Goal: Transaction & Acquisition: Purchase product/service

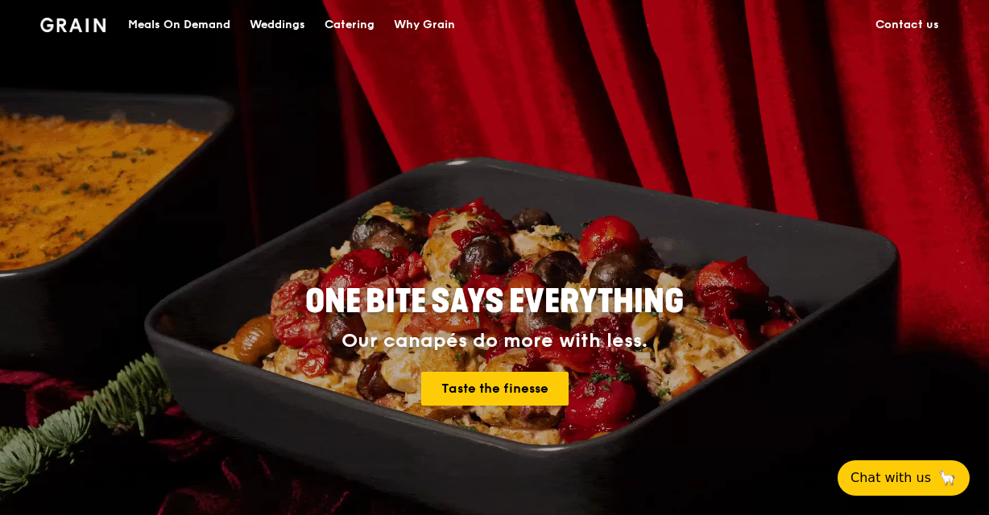
click at [337, 17] on div "Catering" at bounding box center [349, 25] width 50 height 48
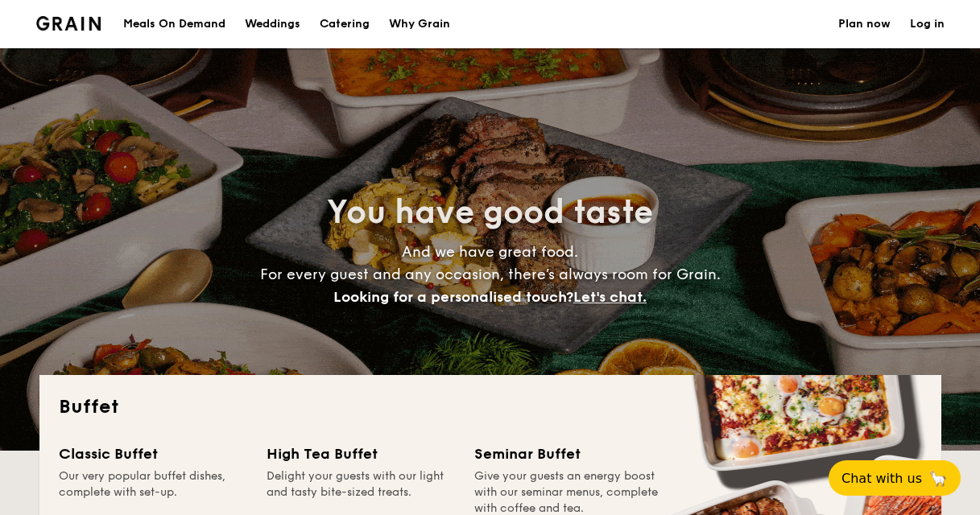
select select
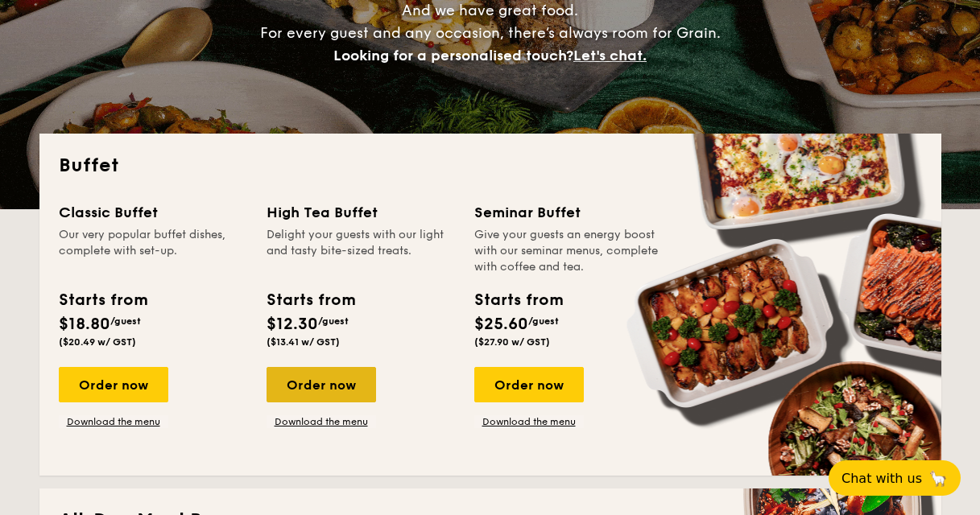
click at [332, 393] on div "Order now" at bounding box center [320, 384] width 109 height 35
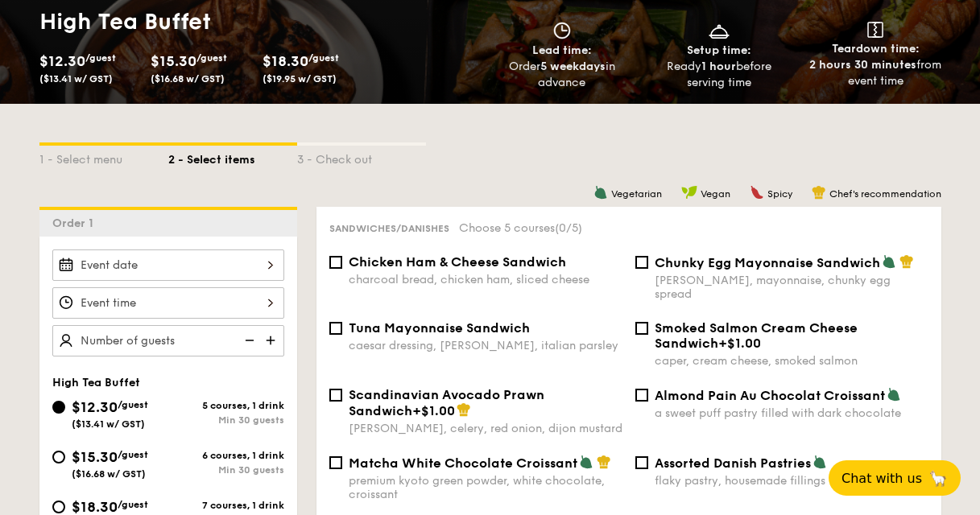
scroll to position [239, 0]
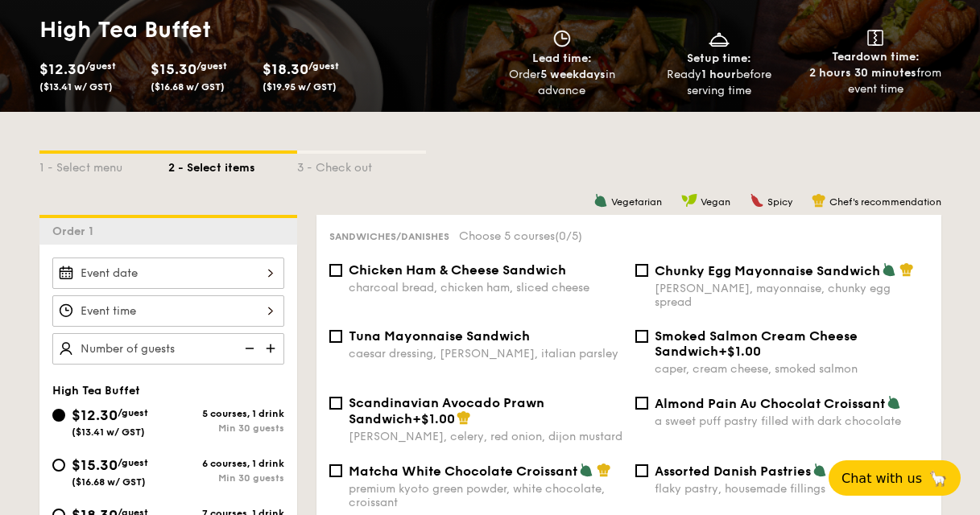
click at [455, 328] on span "Tuna Mayonnaise Sandwich" at bounding box center [439, 335] width 181 height 15
click at [342, 330] on input "Tuna Mayonnaise Sandwich caesar dressing, gherkin, italian parsley" at bounding box center [335, 336] width 13 height 13
checkbox input "true"
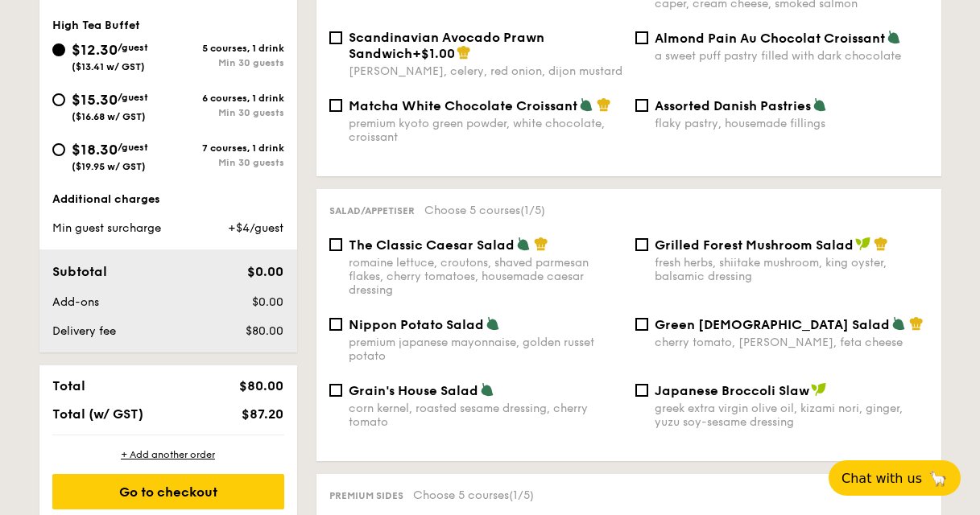
scroll to position [639, 0]
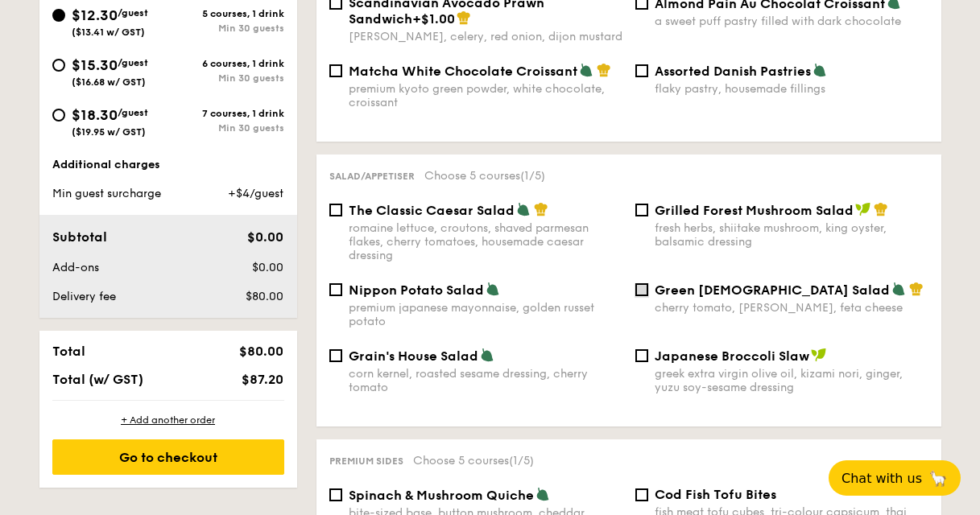
click at [646, 283] on input "Green Goddess Salad cherry tomato, dill, feta cheese" at bounding box center [641, 289] width 13 height 13
checkbox input "true"
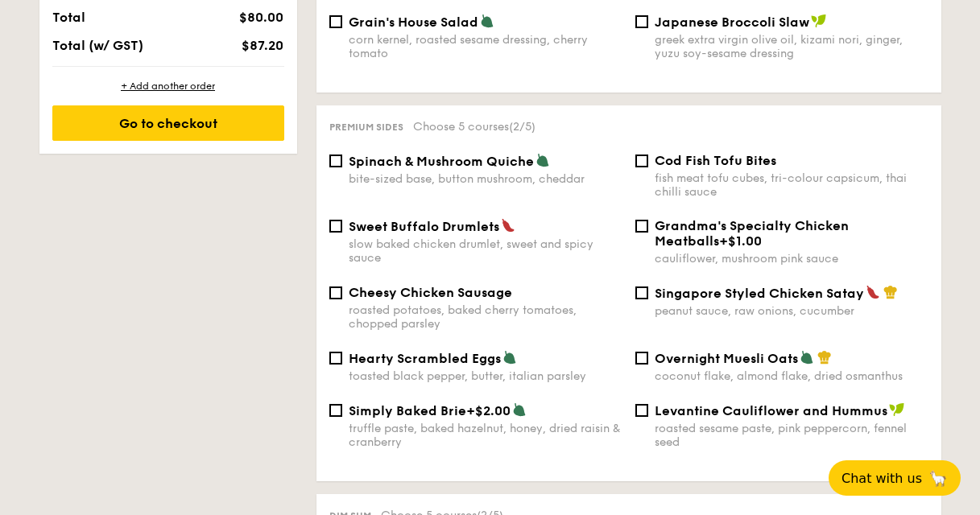
scroll to position [959, 0]
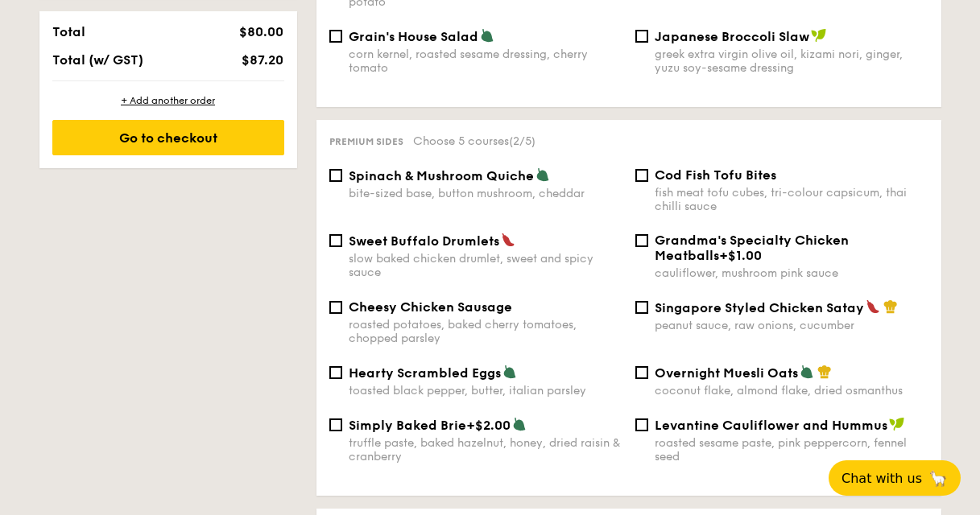
click at [394, 233] on span "Sweet Buffalo Drumlets" at bounding box center [424, 240] width 151 height 15
click at [342, 234] on input "Sweet Buffalo Drumlets slow baked chicken drumlet, sweet and spicy sauce" at bounding box center [335, 240] width 13 height 13
checkbox input "true"
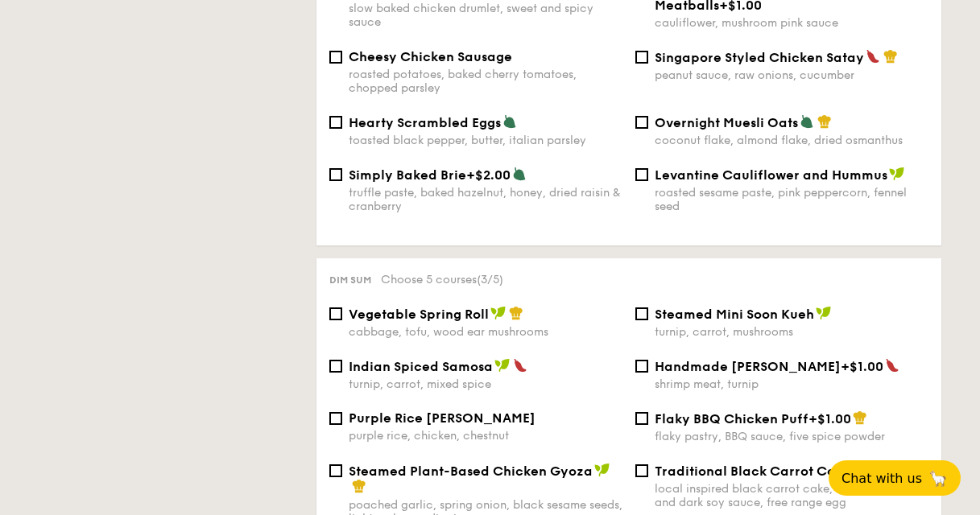
scroll to position [1278, 0]
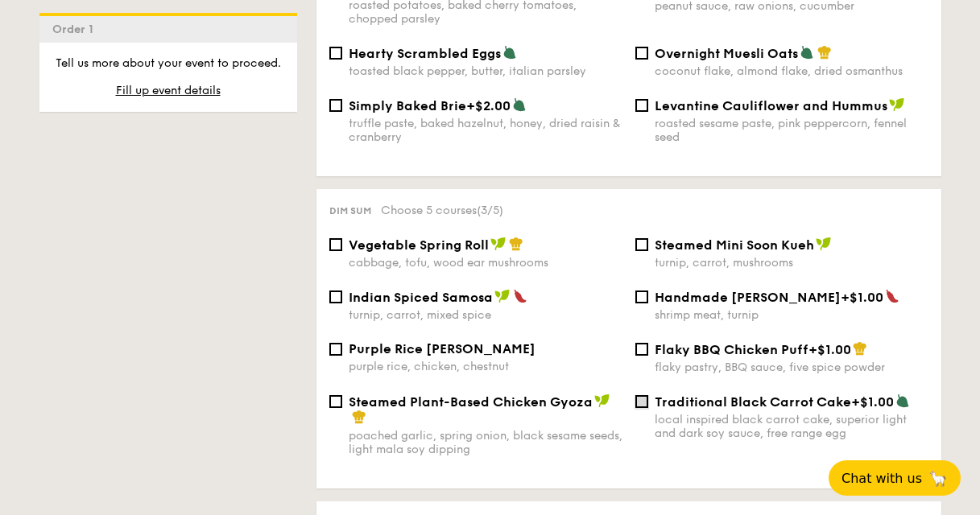
click at [643, 395] on input "Traditional Black Carrot Cake +$1.00 local inspired black carrot cake, superior…" at bounding box center [641, 401] width 13 height 13
checkbox input "true"
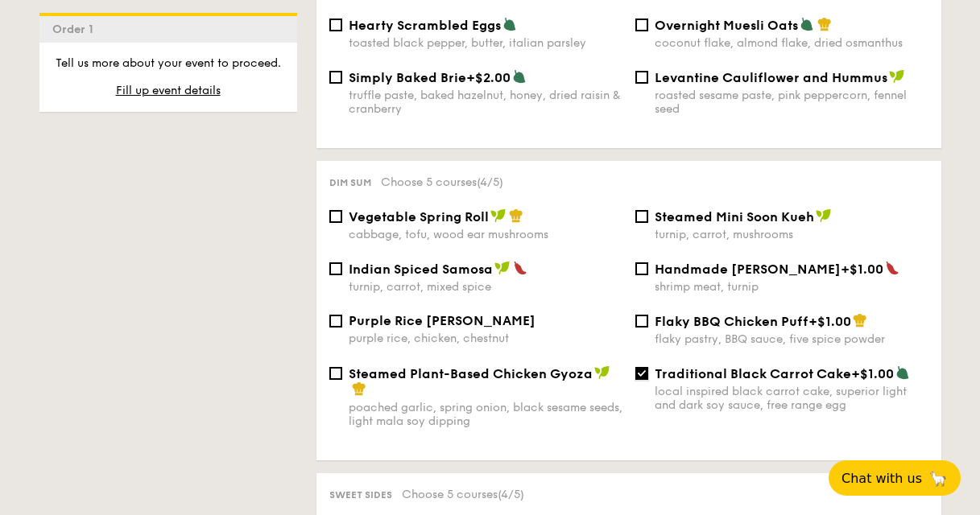
scroll to position [1517, 0]
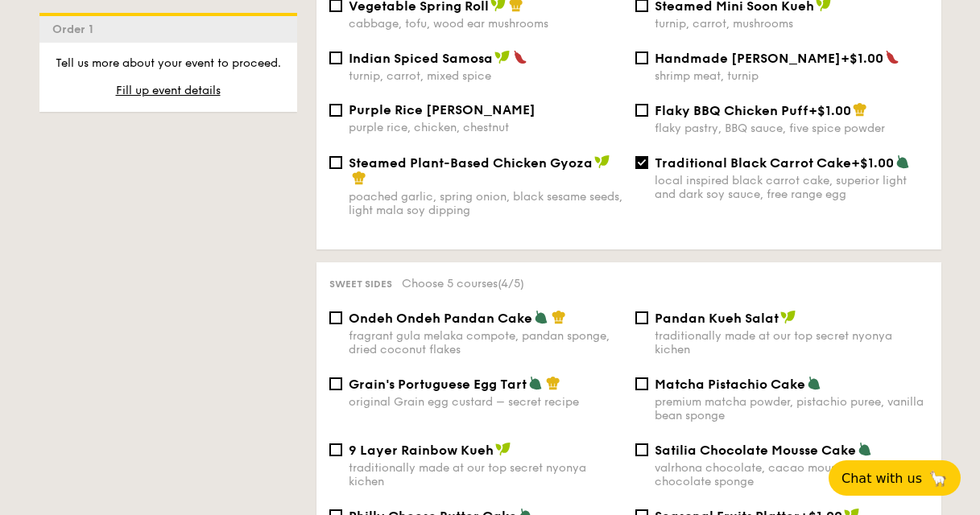
click at [406, 329] on div "fragrant gula melaka compote, pandan sponge, dried coconut flakes" at bounding box center [486, 342] width 274 height 27
click at [342, 319] on input "Ondeh Ondeh Pandan Cake fragrant gula melaka compote, pandan sponge, dried coco…" at bounding box center [335, 318] width 13 height 13
checkbox input "true"
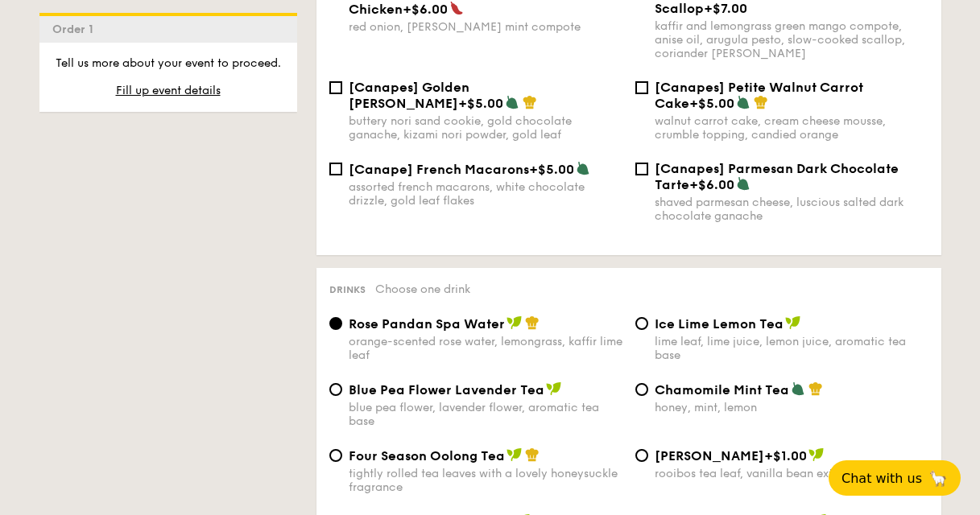
scroll to position [1565, 0]
